Goal: Task Accomplishment & Management: Manage account settings

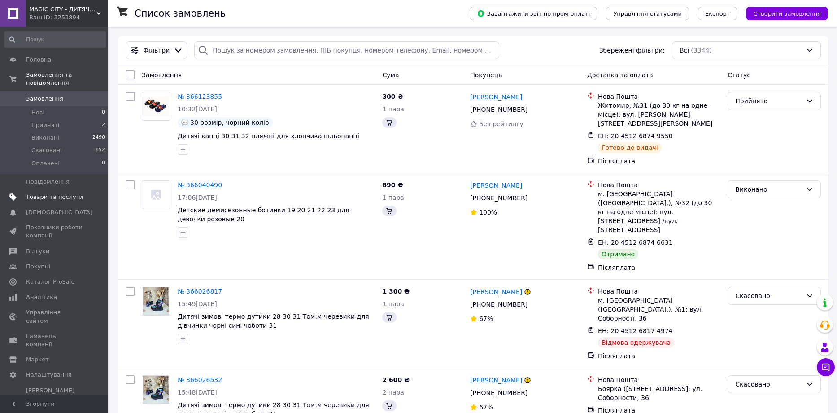
click at [61, 193] on span "Товари та послуги" at bounding box center [54, 197] width 57 height 8
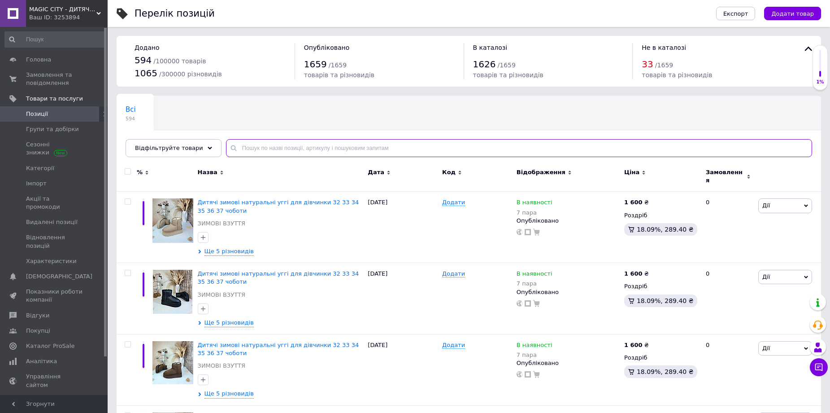
click at [255, 148] on input "text" at bounding box center [519, 148] width 586 height 18
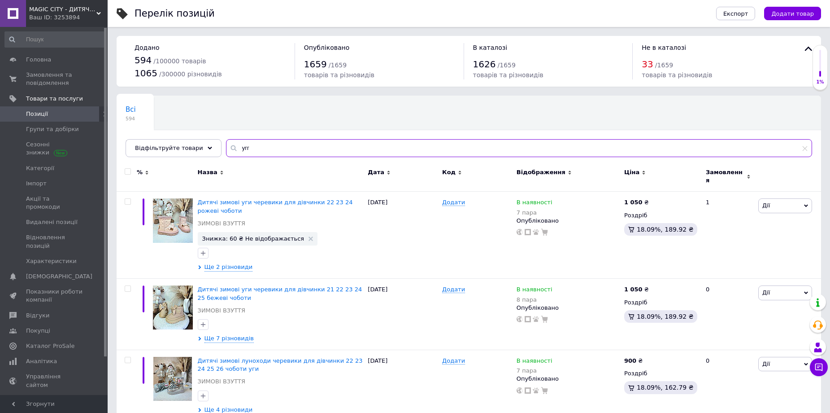
drag, startPoint x: 249, startPoint y: 152, endPoint x: 223, endPoint y: 160, distance: 26.7
click at [223, 157] on div "Всі 594 В наявності 591 Видалити Редагувати Ok Відфільтровано... Зберегти Нічог…" at bounding box center [469, 126] width 705 height 61
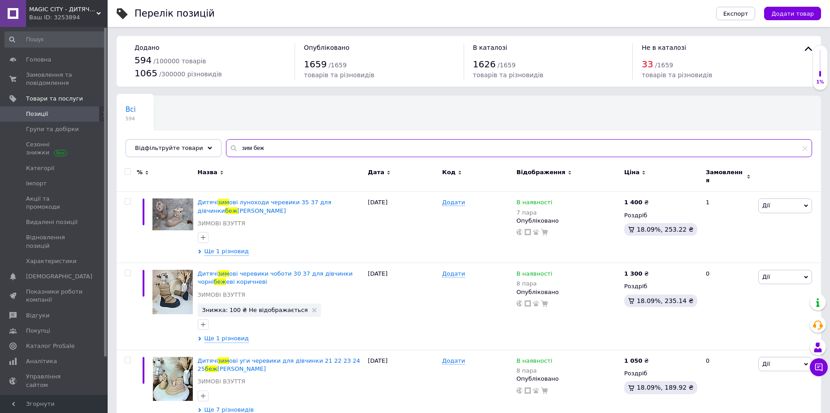
drag, startPoint x: 261, startPoint y: 154, endPoint x: 229, endPoint y: 155, distance: 32.8
click at [229, 155] on input "зим беж" at bounding box center [519, 148] width 586 height 18
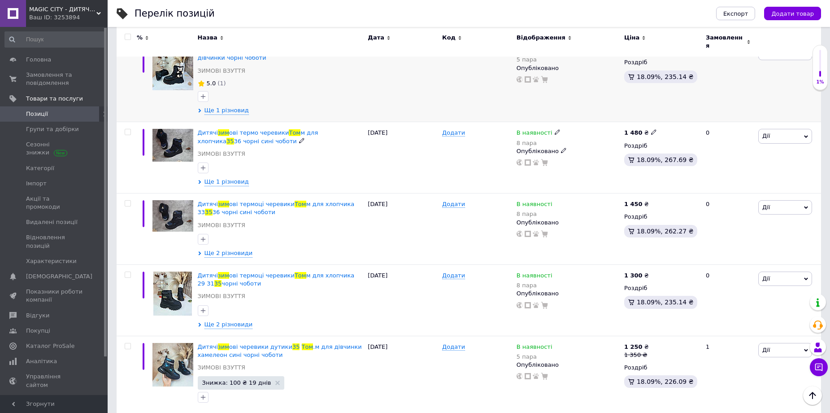
scroll to position [224, 0]
type input "том зим 35"
